Goal: Information Seeking & Learning: Learn about a topic

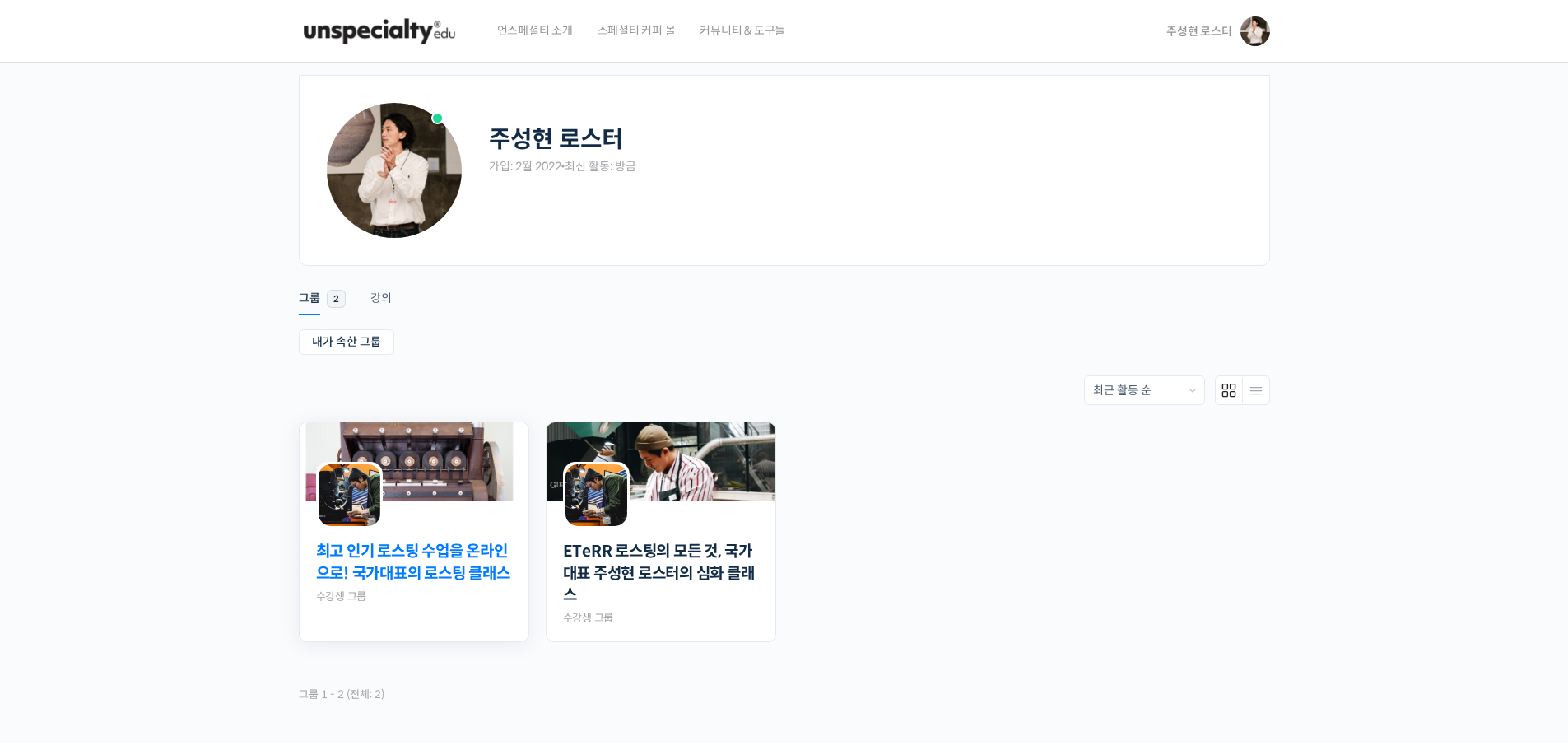
click at [344, 558] on link "최고 인기 로스팅 수업을 온라인으로! 국가대표의 로스팅 클래스" at bounding box center [413, 562] width 196 height 44
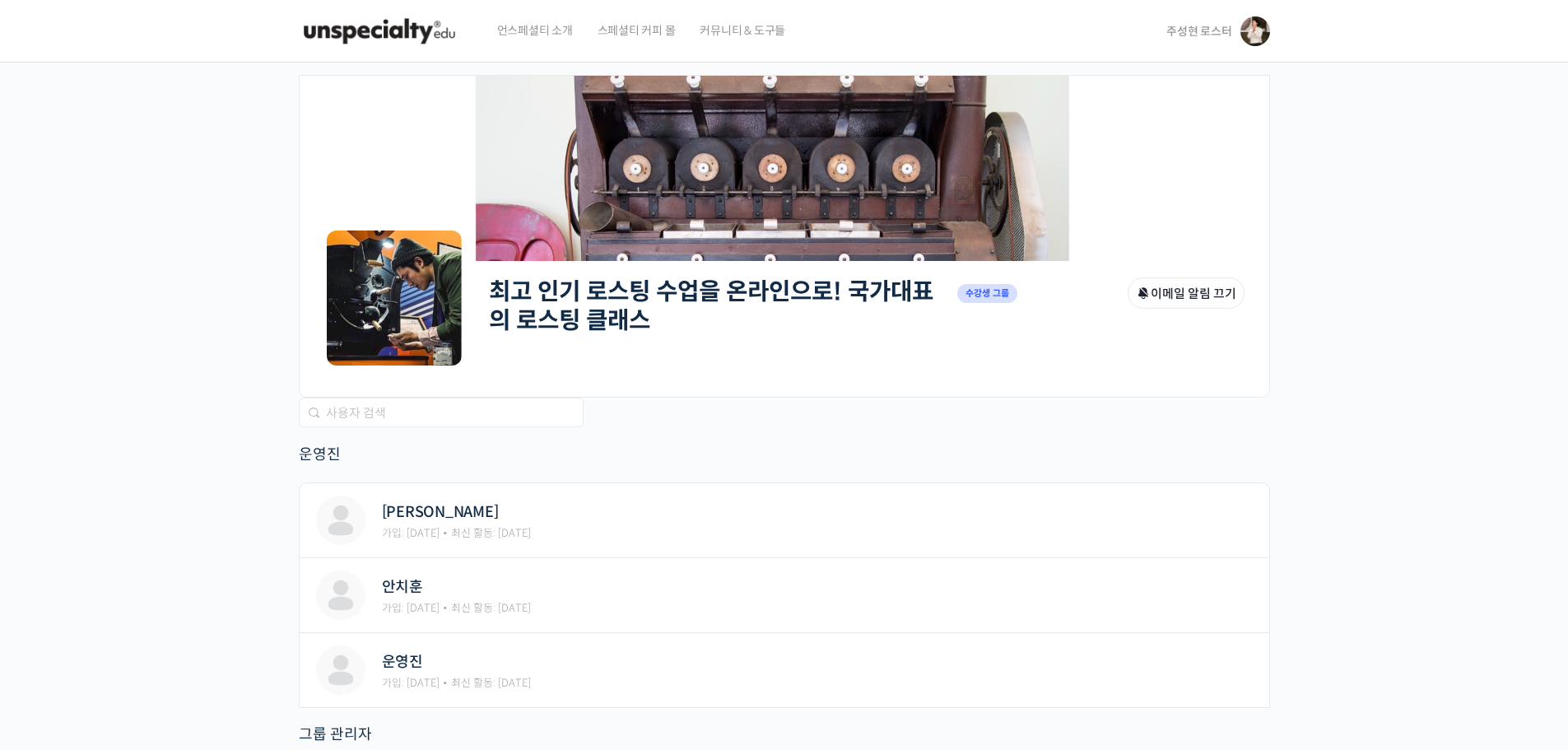
click at [621, 327] on link "최고 인기 로스팅 수업을 온라인으로! 국가대표의 로스팅 클래스" at bounding box center [711, 305] width 445 height 58
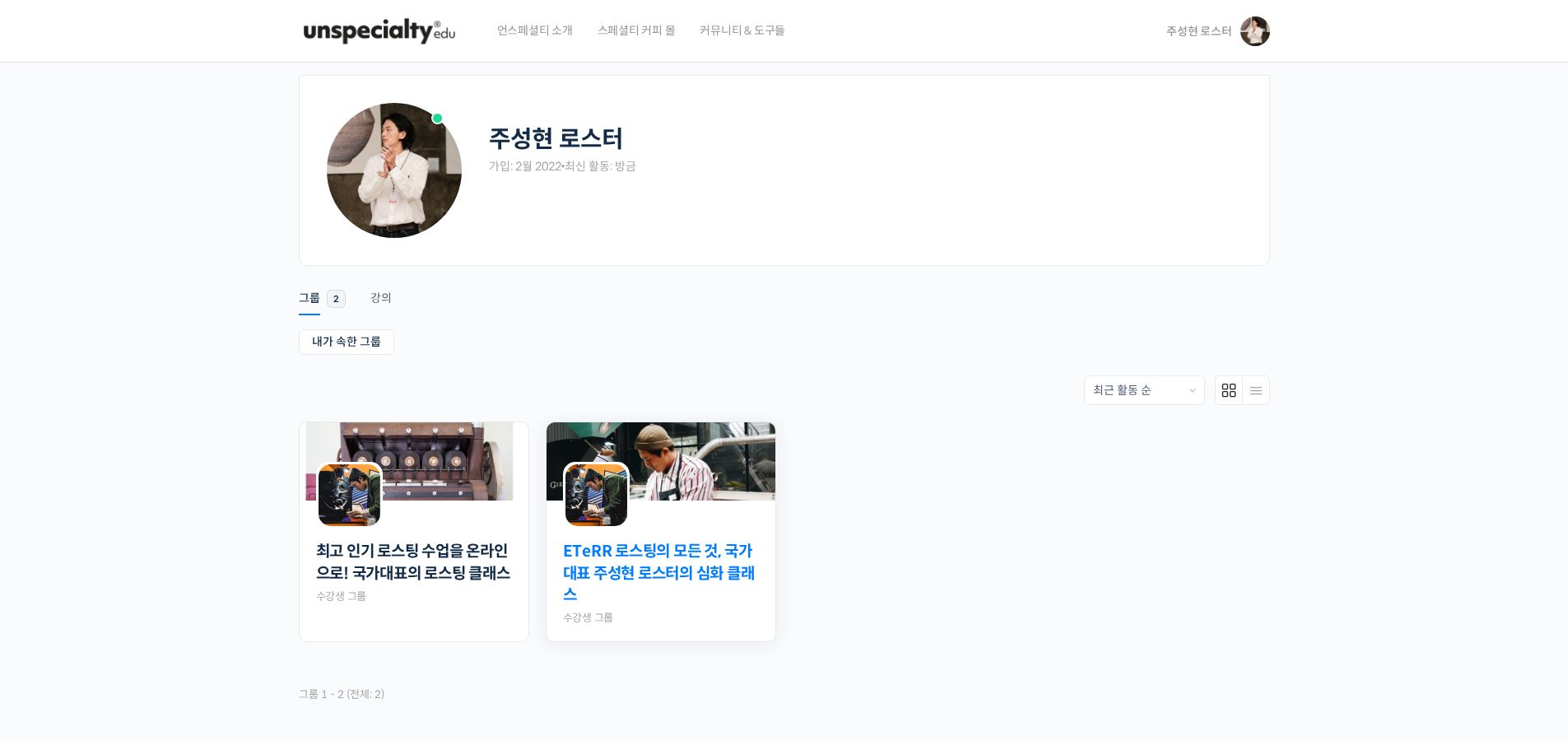
click at [734, 550] on link "ETeRR 로스팅의 모든 것, 국가대표 주성현 로스터의 심화 클래스" at bounding box center [660, 574] width 196 height 66
